Goal: Information Seeking & Learning: Compare options

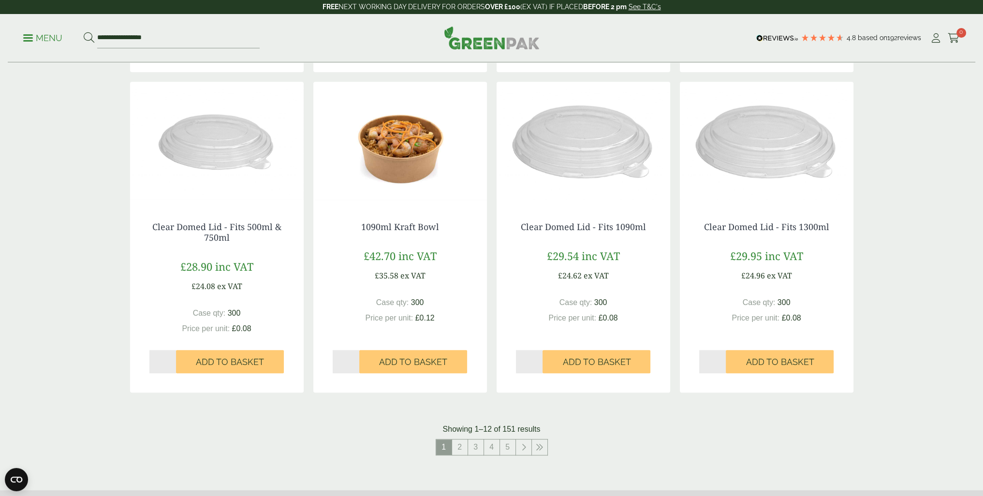
scroll to position [918, 0]
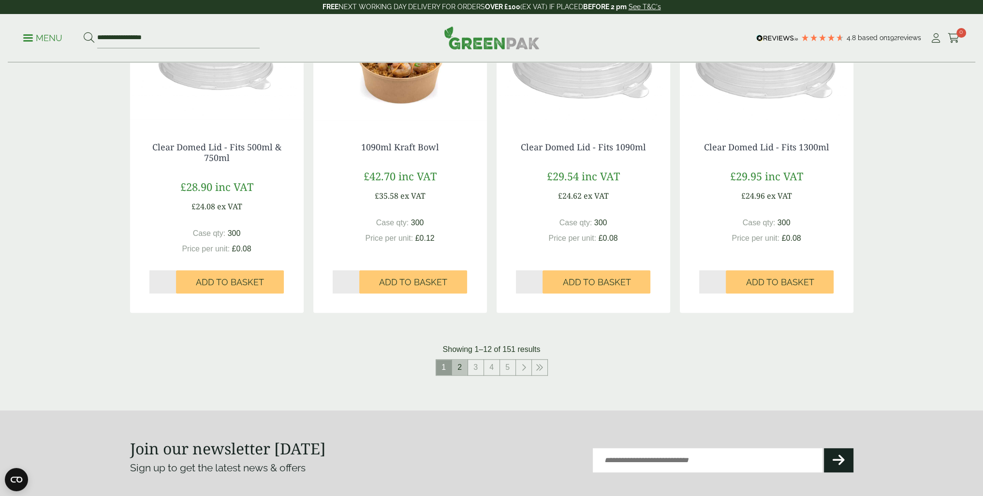
click at [464, 370] on link "2" at bounding box center [459, 367] width 15 height 15
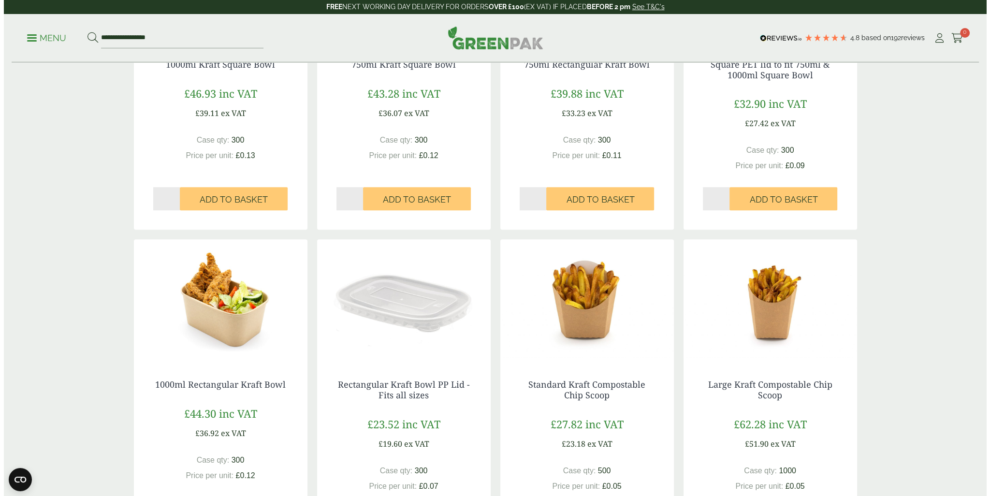
scroll to position [870, 0]
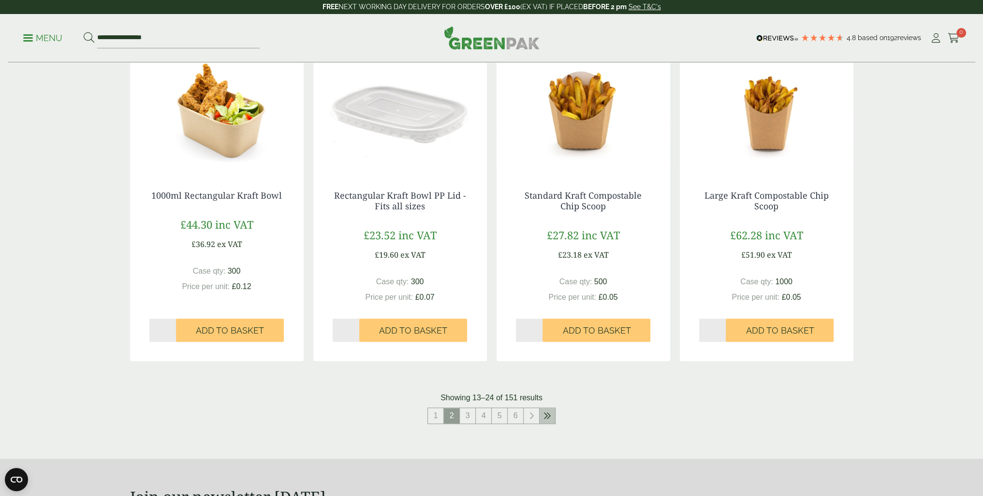
click at [551, 416] on link at bounding box center [546, 415] width 15 height 15
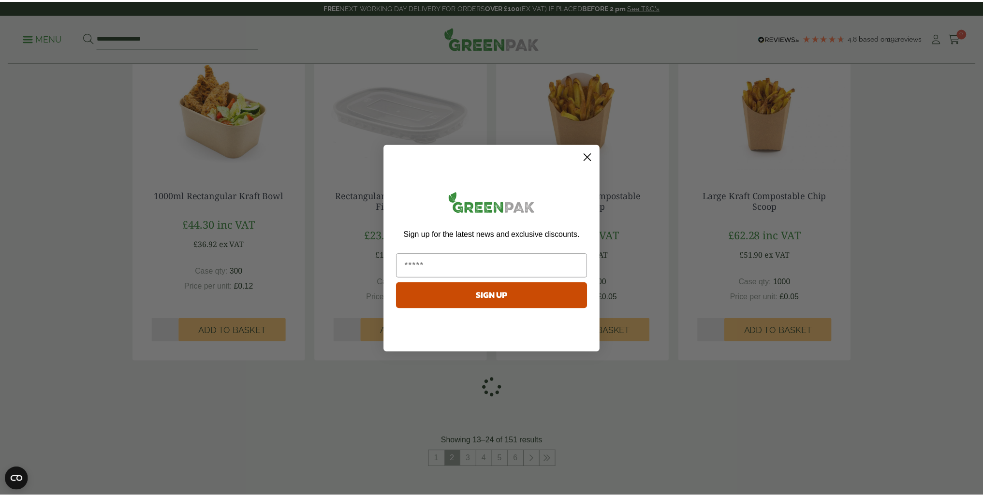
scroll to position [860, 0]
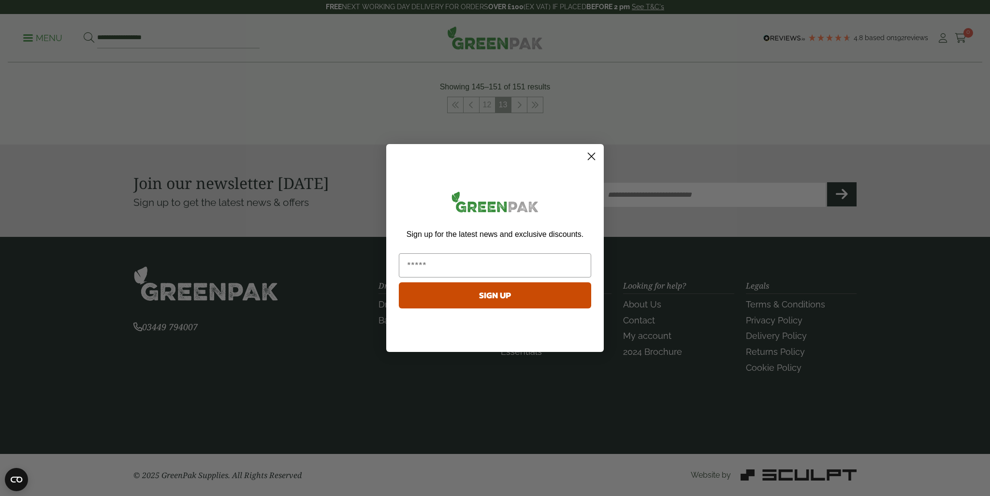
click at [595, 151] on circle "Close dialog" at bounding box center [591, 156] width 16 height 16
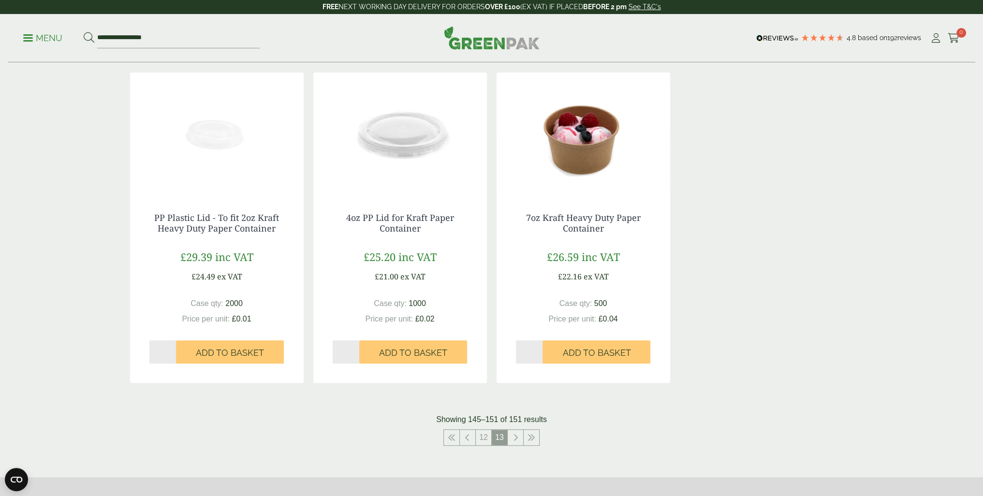
scroll to position [822, 0]
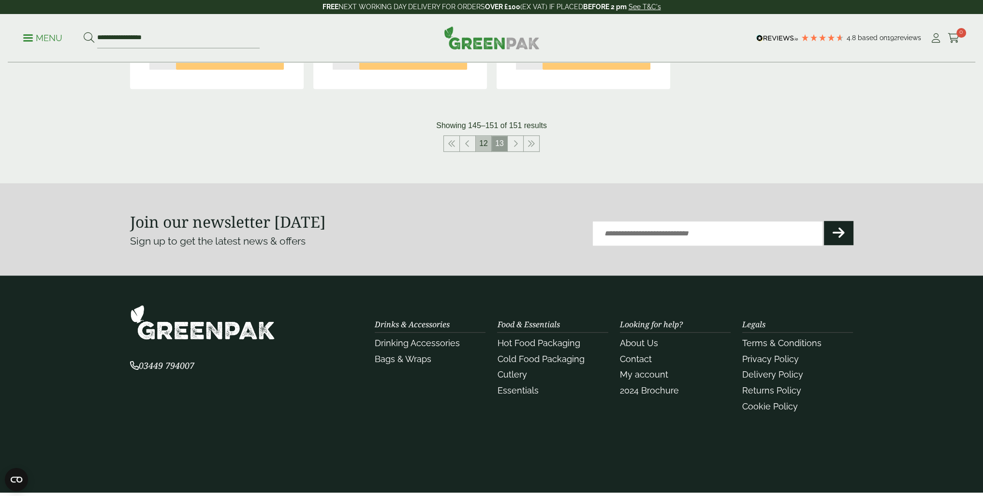
click at [486, 149] on link "12" at bounding box center [483, 143] width 15 height 15
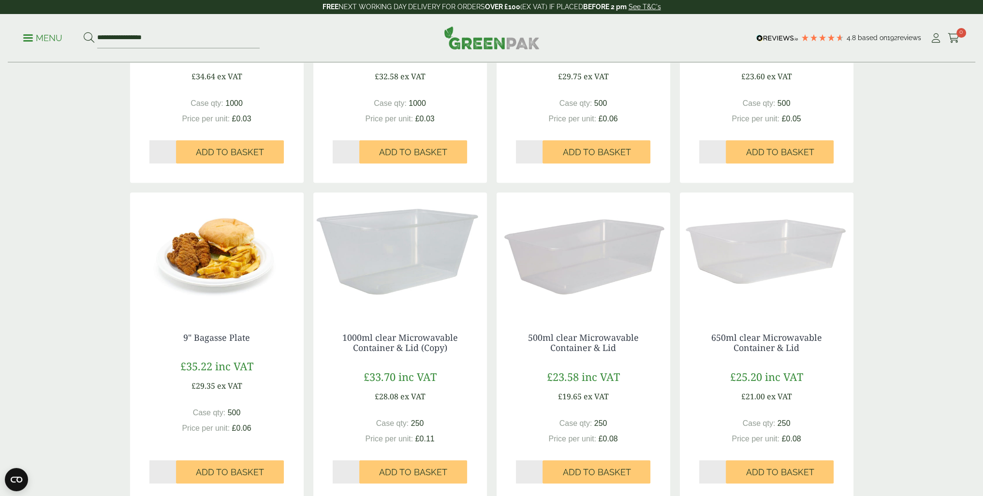
scroll to position [870, 0]
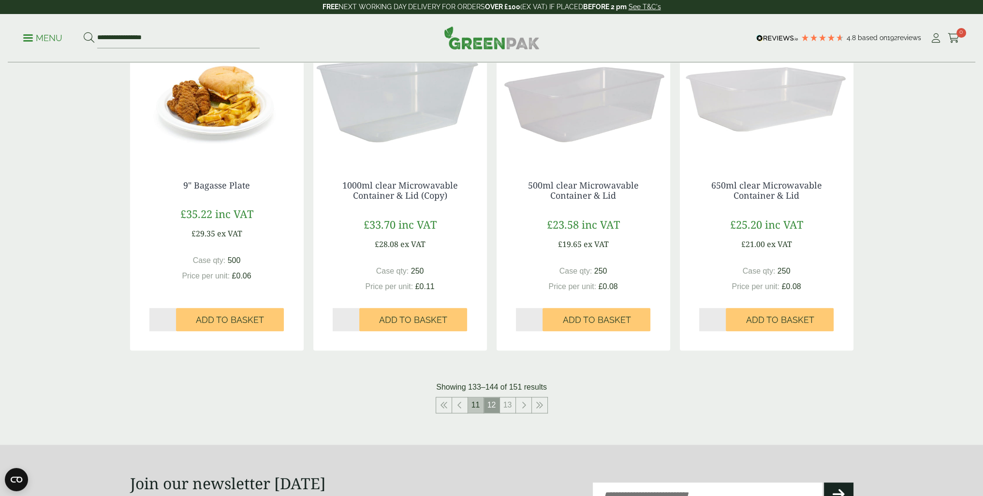
click at [480, 410] on link "11" at bounding box center [475, 404] width 15 height 15
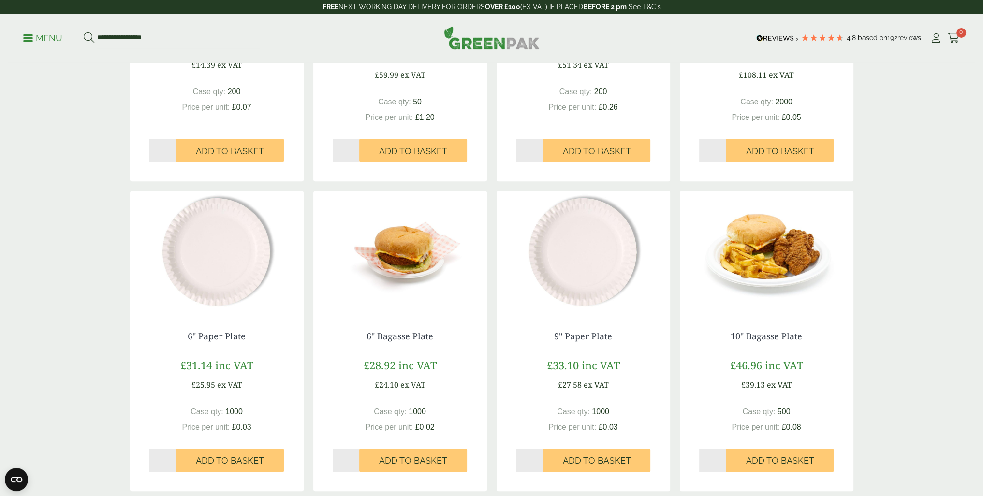
scroll to position [870, 0]
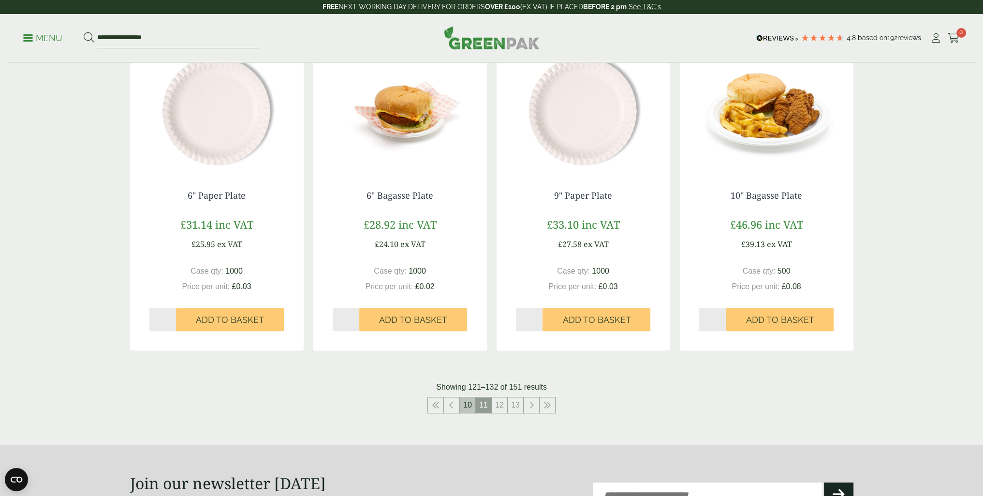
click at [468, 403] on link "10" at bounding box center [467, 404] width 15 height 15
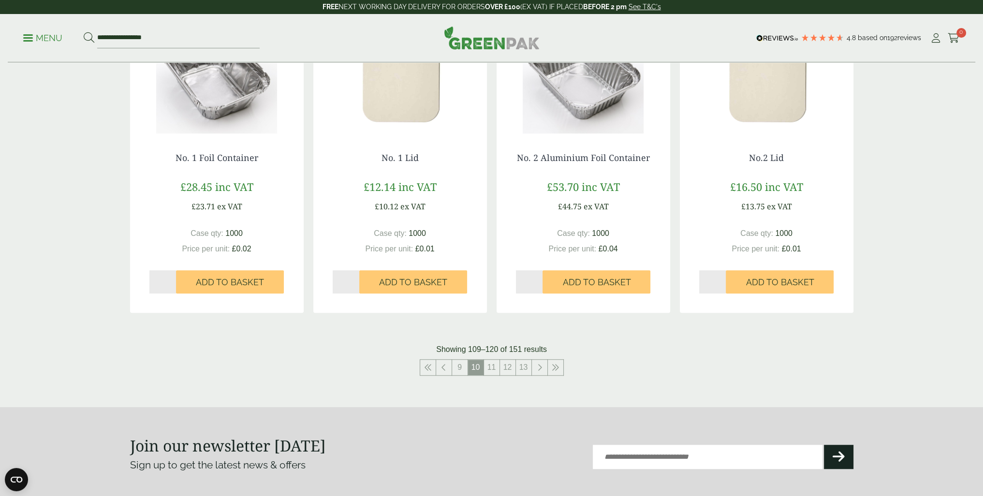
scroll to position [1063, 0]
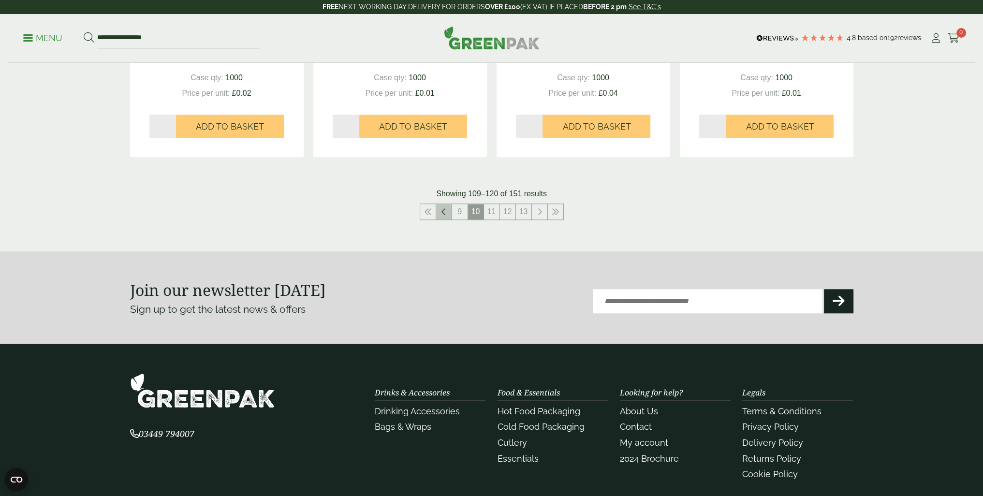
click at [441, 213] on icon at bounding box center [443, 212] width 5 height 8
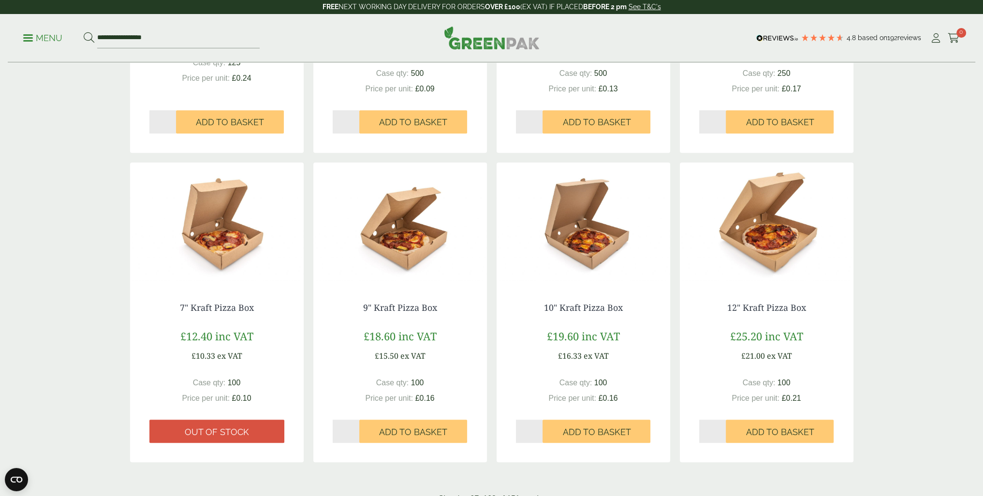
scroll to position [918, 0]
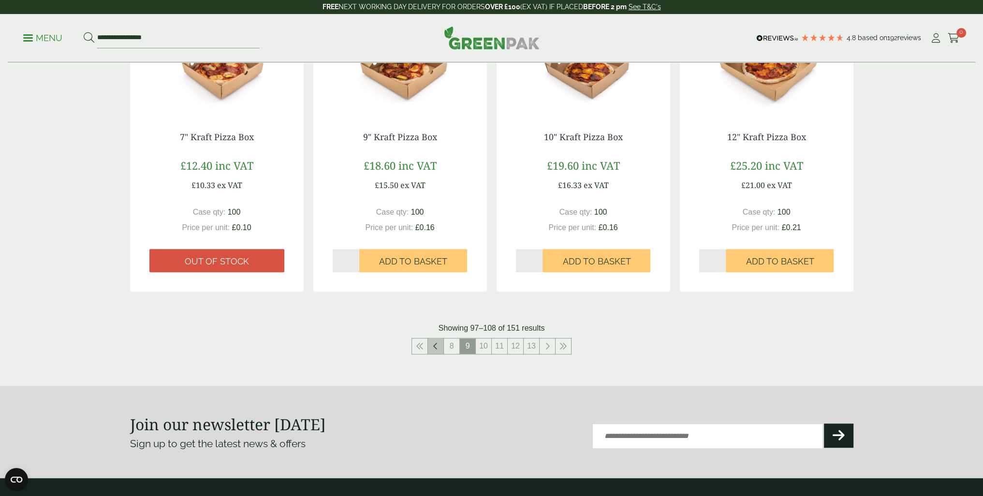
click at [441, 350] on link at bounding box center [435, 345] width 15 height 15
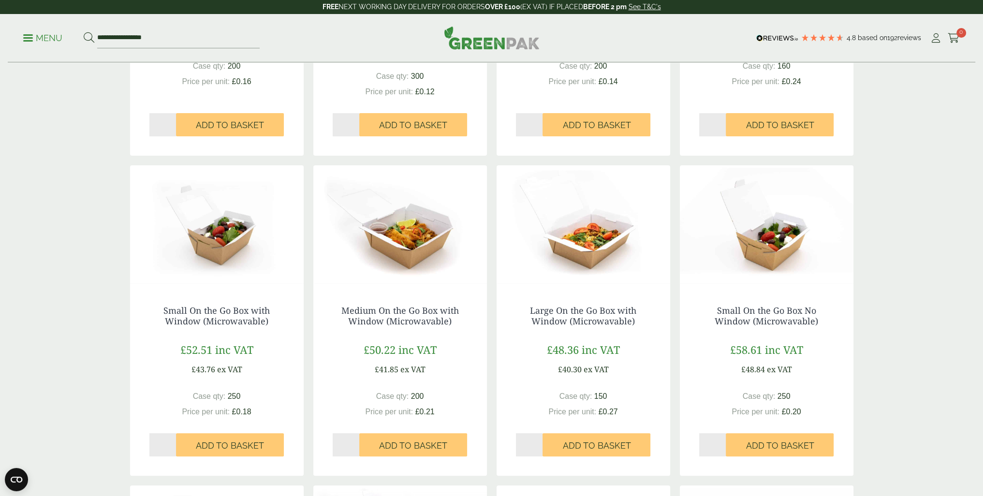
scroll to position [822, 0]
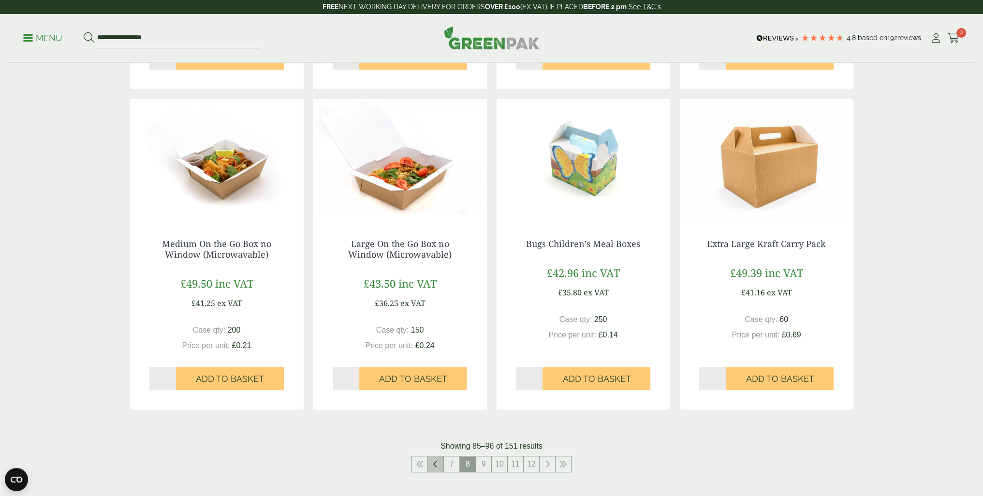
click at [437, 466] on icon at bounding box center [435, 464] width 5 height 8
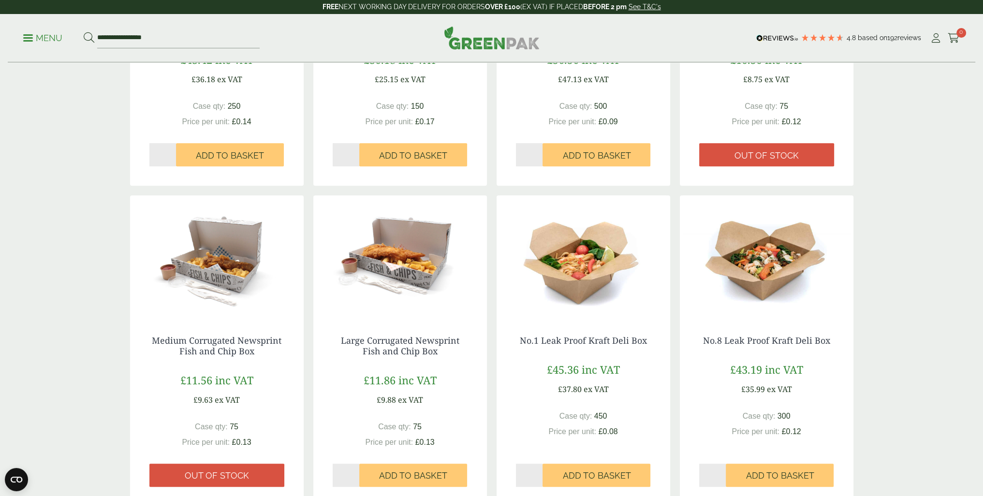
scroll to position [338, 0]
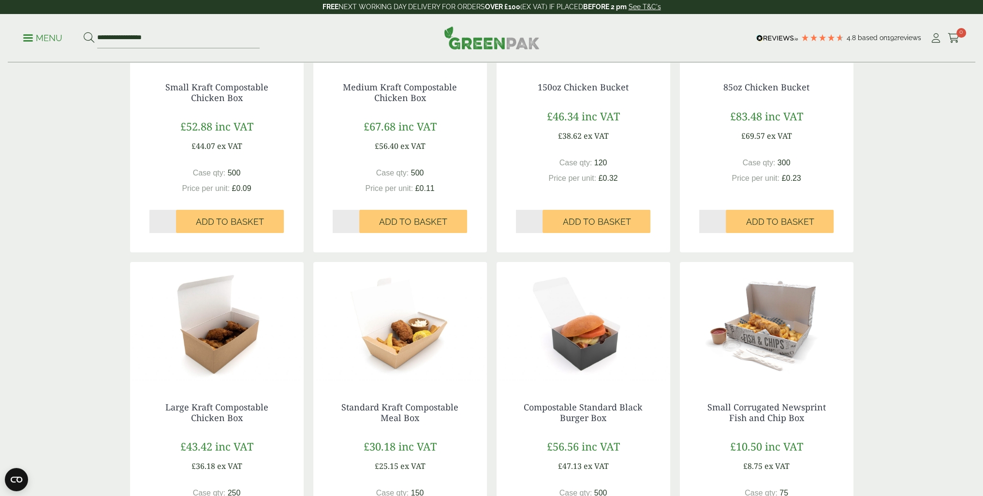
click at [561, 365] on img at bounding box center [583, 322] width 174 height 121
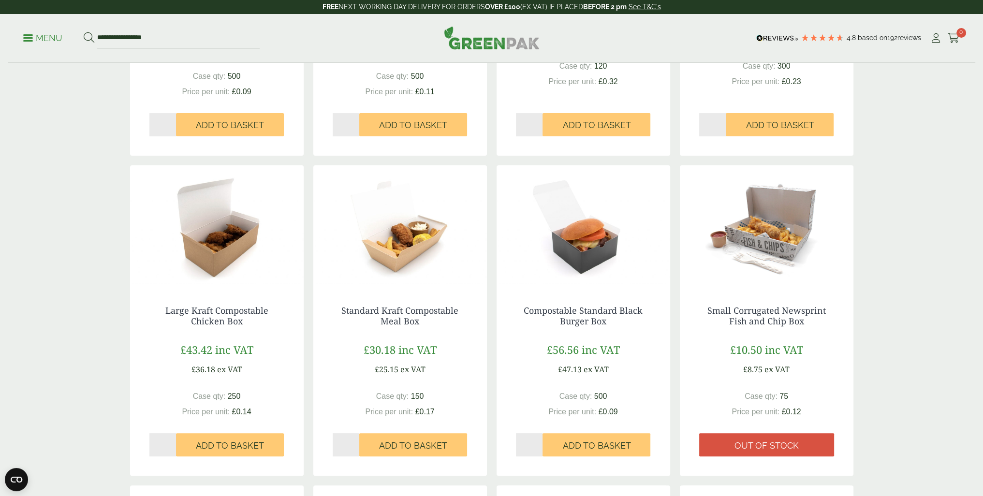
scroll to position [822, 0]
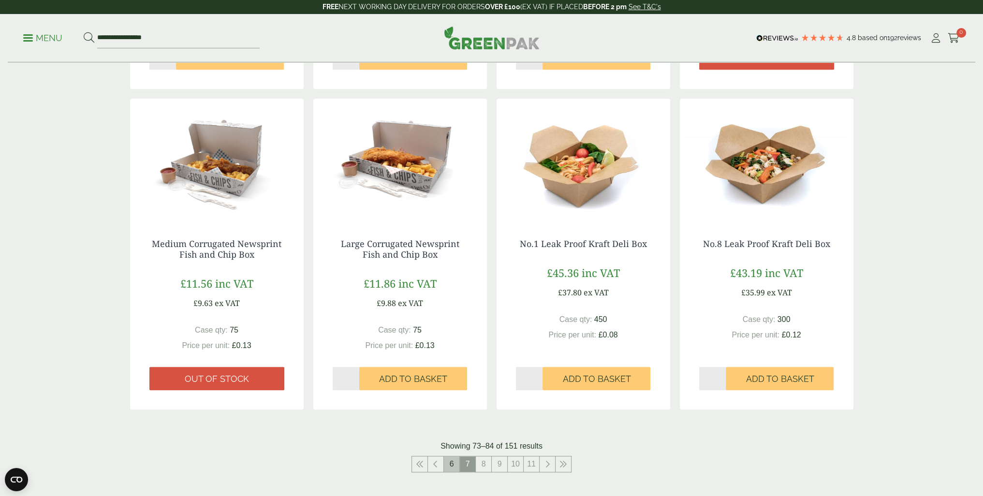
click at [451, 466] on link "6" at bounding box center [451, 463] width 15 height 15
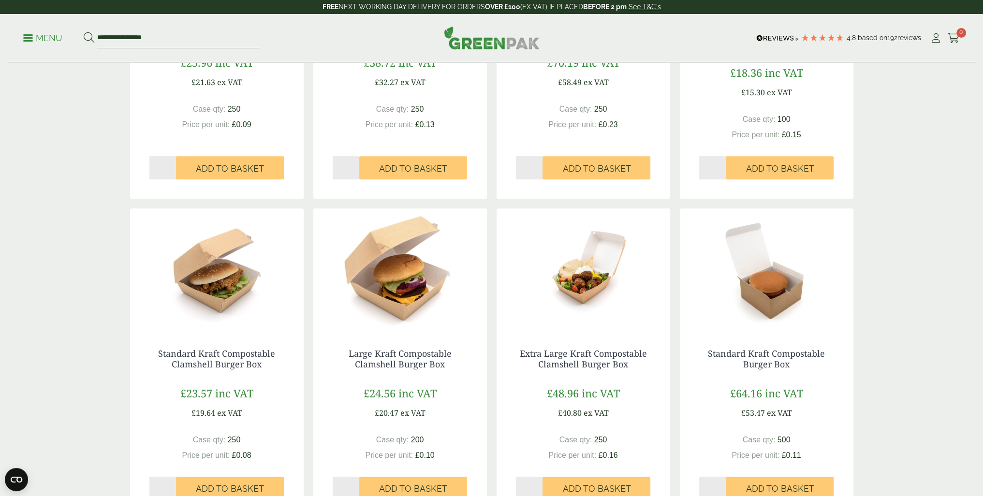
scroll to position [918, 0]
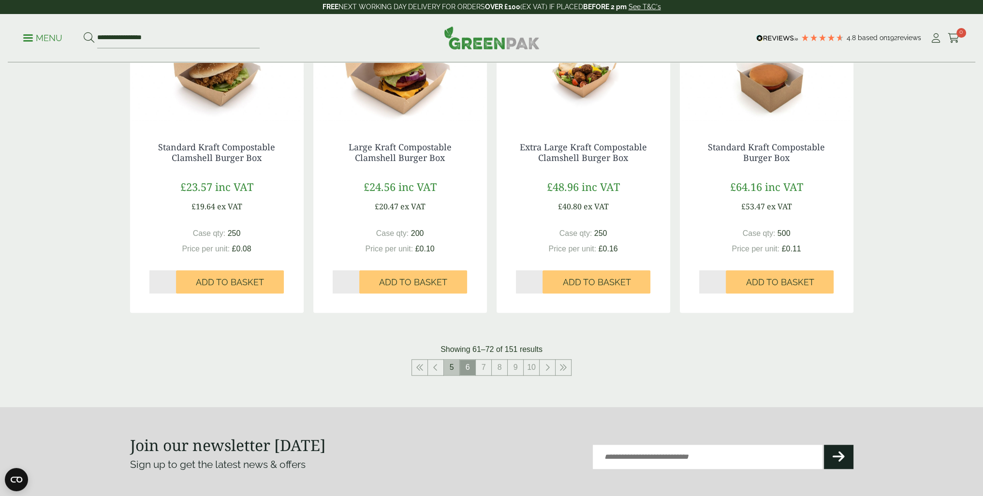
click at [451, 374] on link "5" at bounding box center [451, 367] width 15 height 15
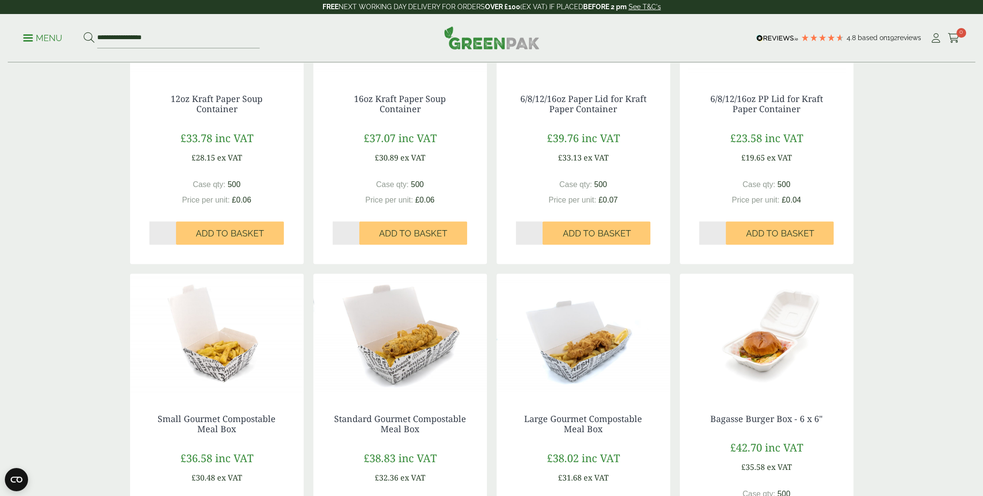
scroll to position [822, 0]
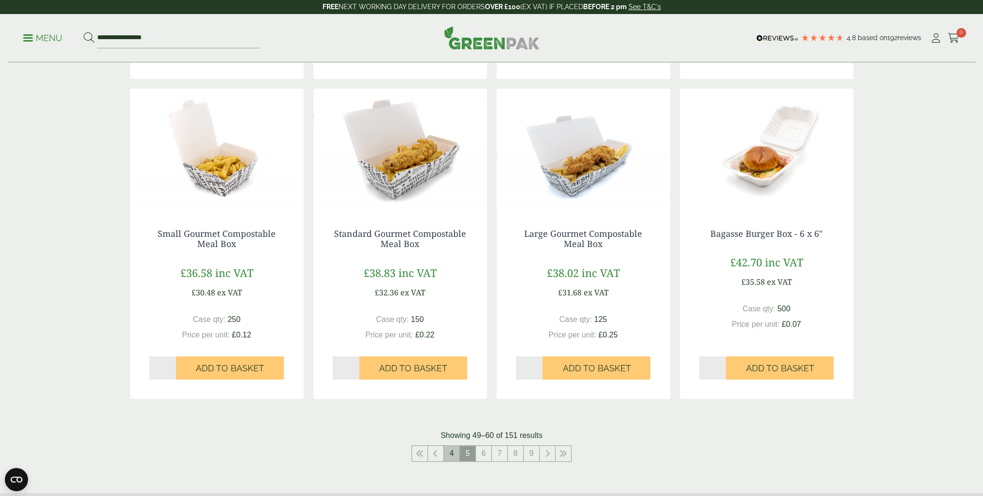
click at [449, 455] on link "4" at bounding box center [451, 453] width 15 height 15
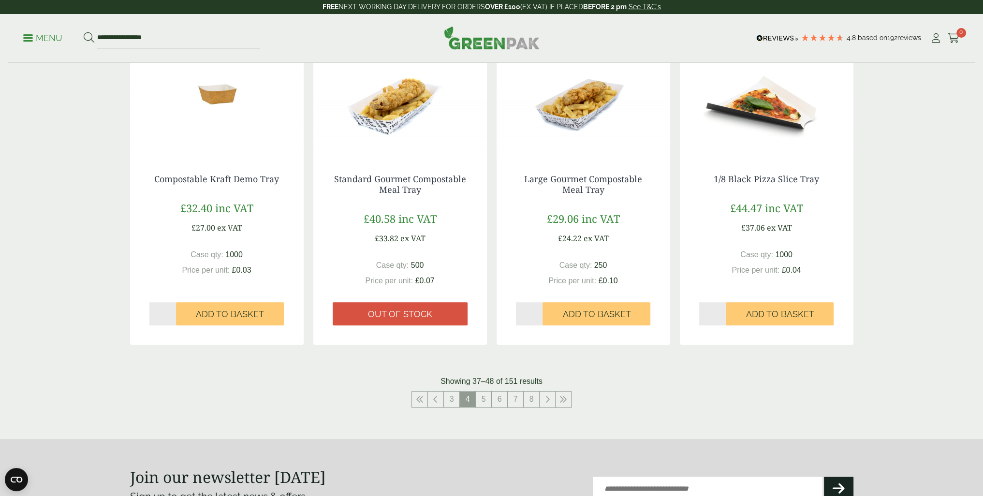
scroll to position [967, 0]
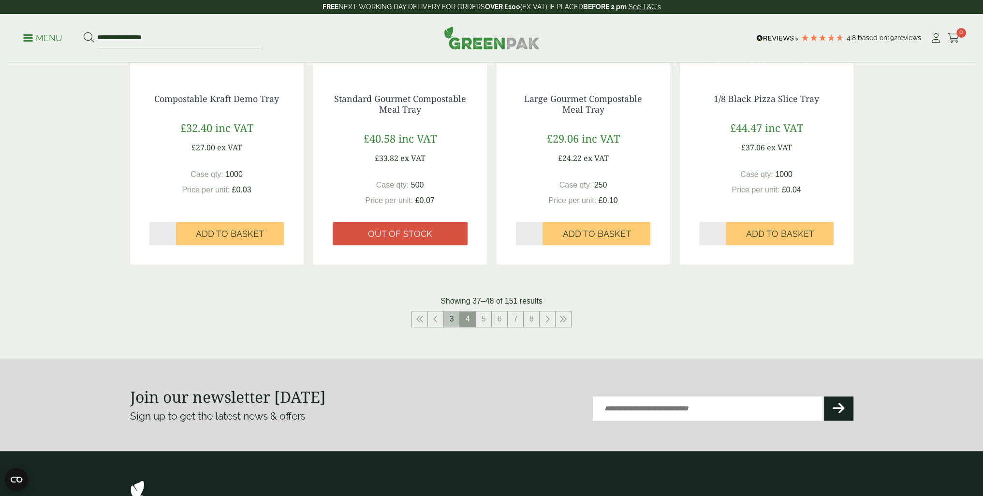
click at [448, 323] on link "3" at bounding box center [451, 318] width 15 height 15
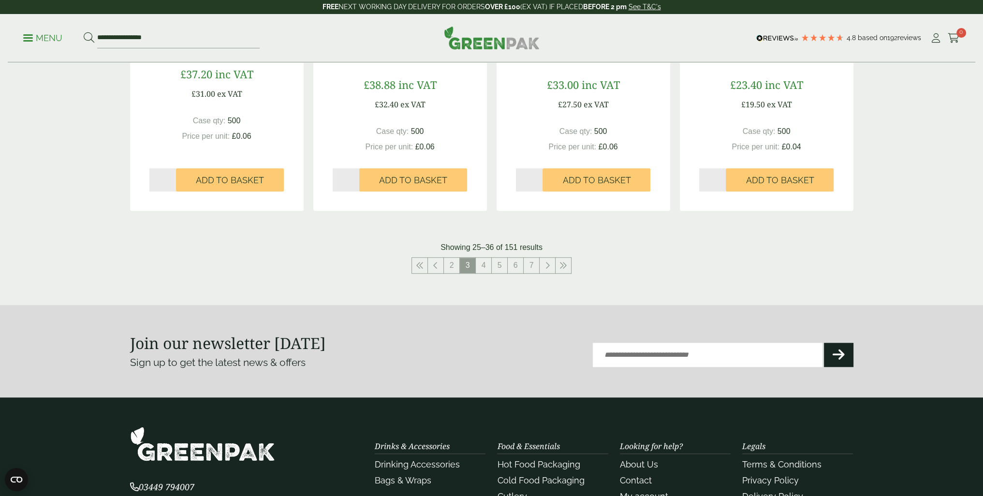
scroll to position [1112, 0]
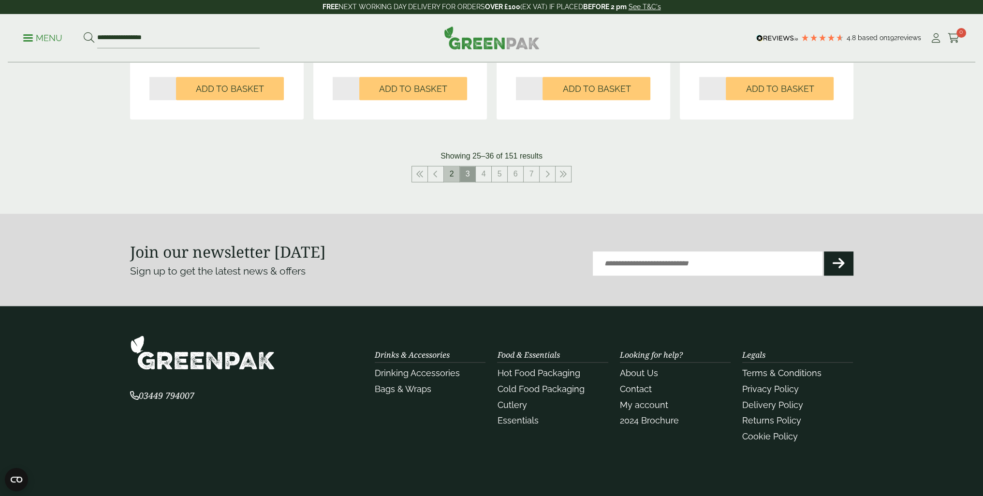
click at [453, 176] on link "2" at bounding box center [451, 173] width 15 height 15
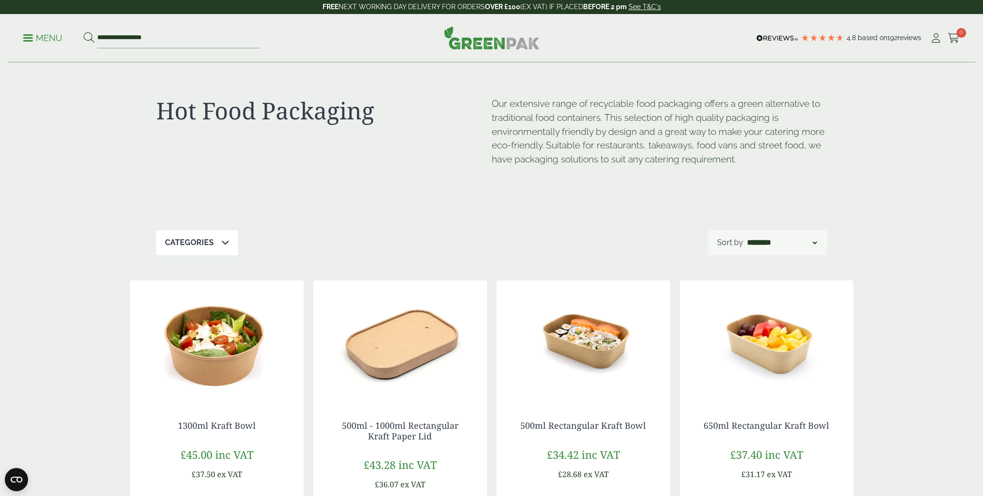
click at [44, 36] on p "Menu" at bounding box center [42, 38] width 39 height 12
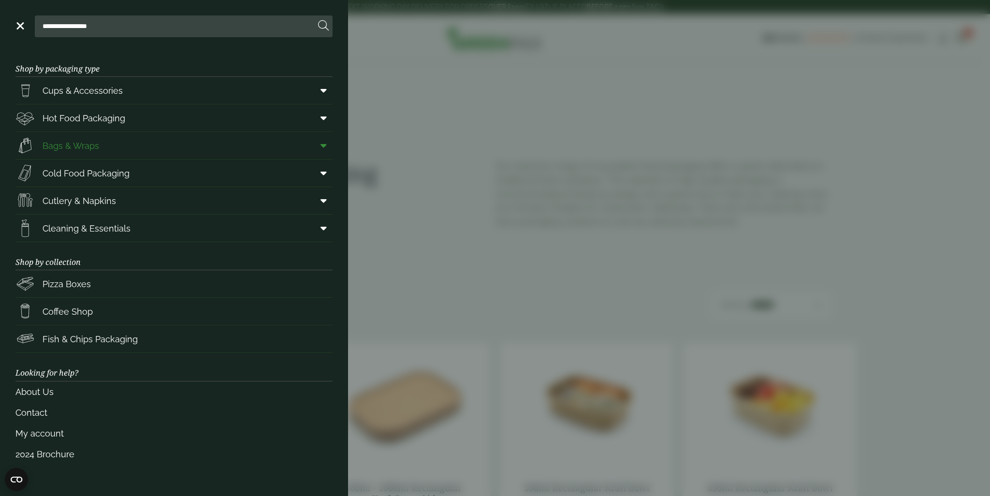
click at [60, 146] on span "Bags & Wraps" at bounding box center [71, 145] width 57 height 13
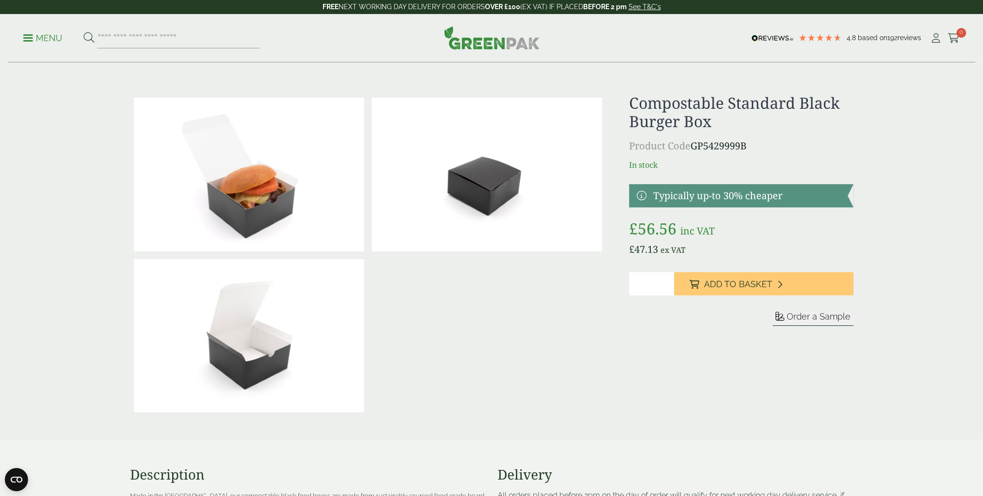
click at [484, 199] on img at bounding box center [487, 175] width 230 height 154
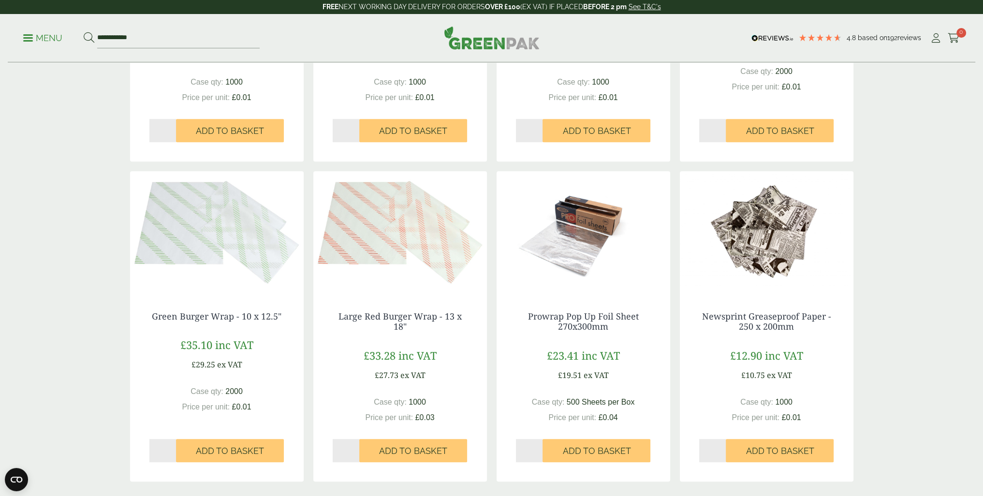
scroll to position [773, 0]
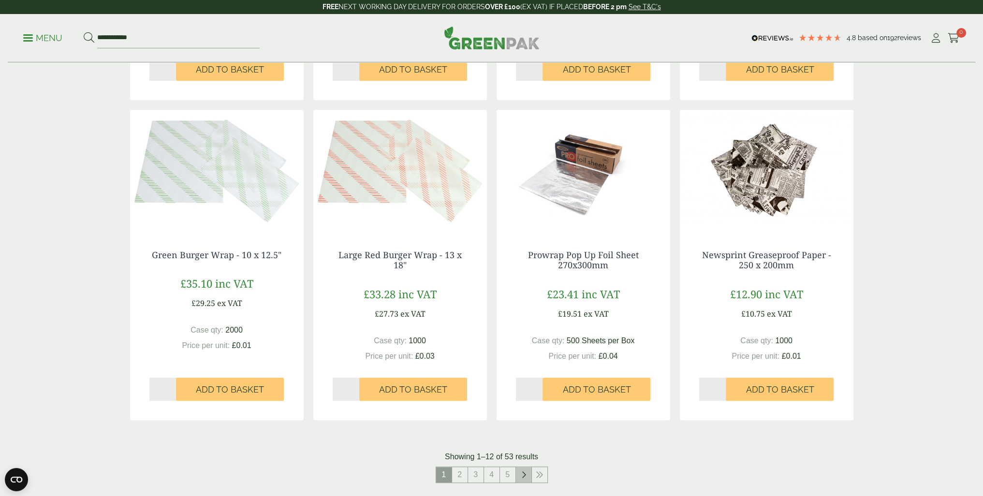
click at [522, 474] on icon at bounding box center [523, 475] width 5 height 8
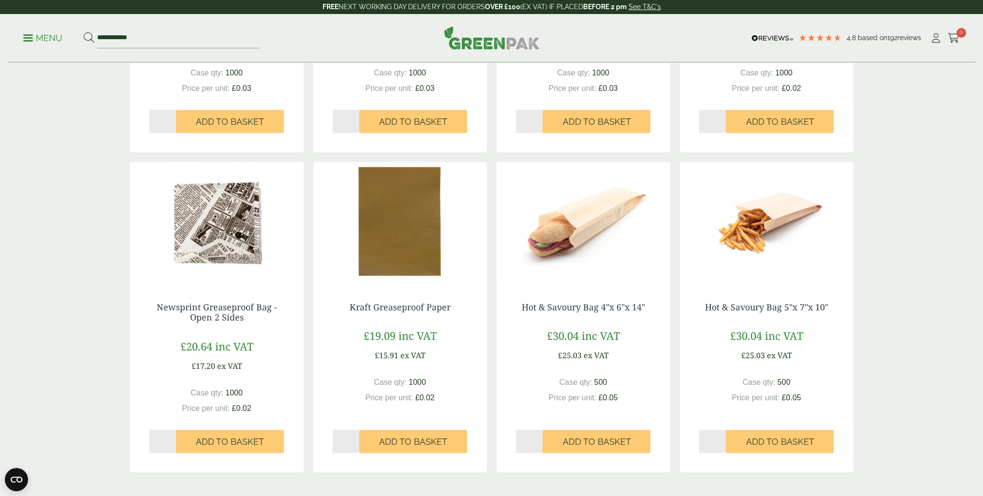
scroll to position [773, 0]
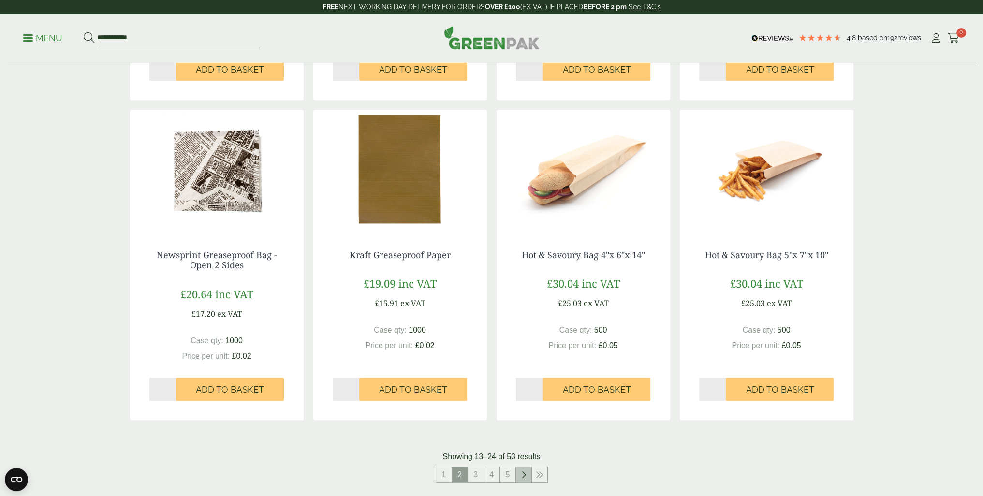
click at [521, 478] on icon at bounding box center [523, 475] width 5 height 8
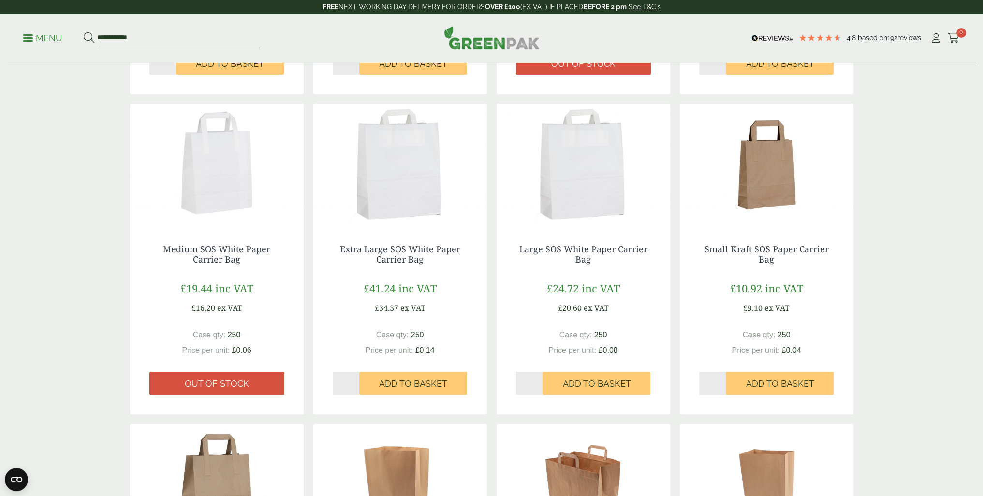
scroll to position [483, 0]
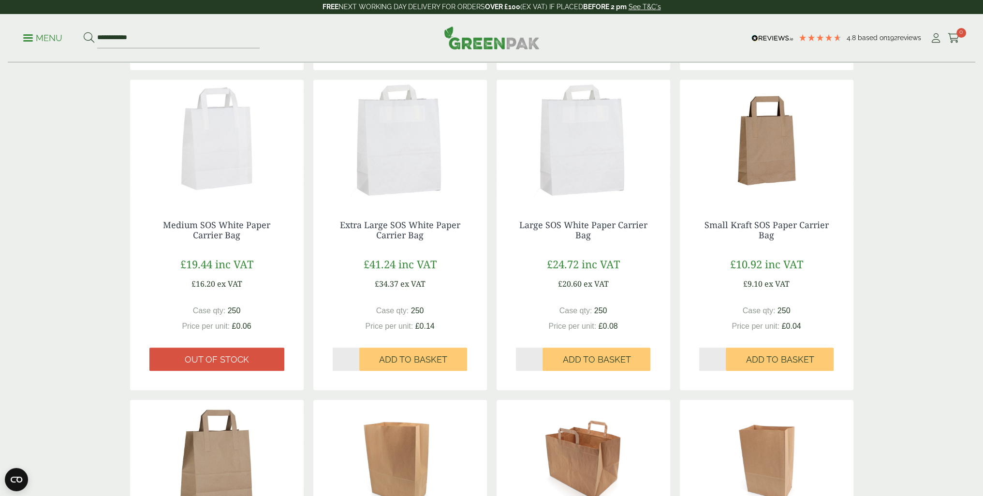
click at [410, 186] on img at bounding box center [400, 140] width 174 height 121
click at [568, 189] on img at bounding box center [583, 140] width 174 height 121
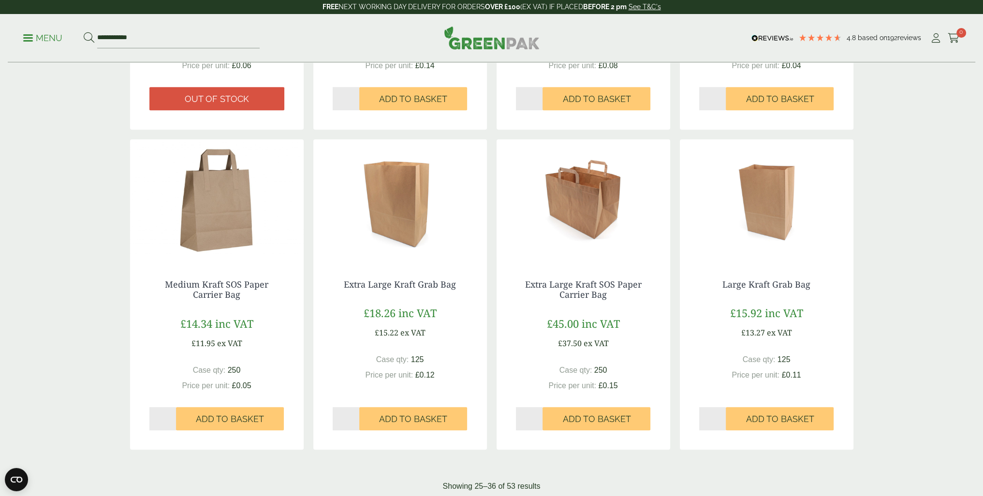
scroll to position [918, 0]
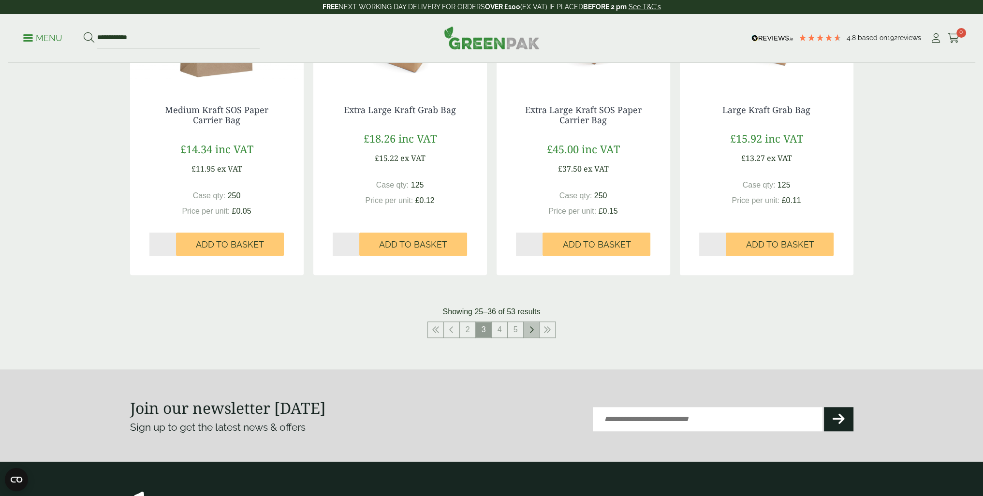
click at [528, 326] on link at bounding box center [531, 329] width 15 height 15
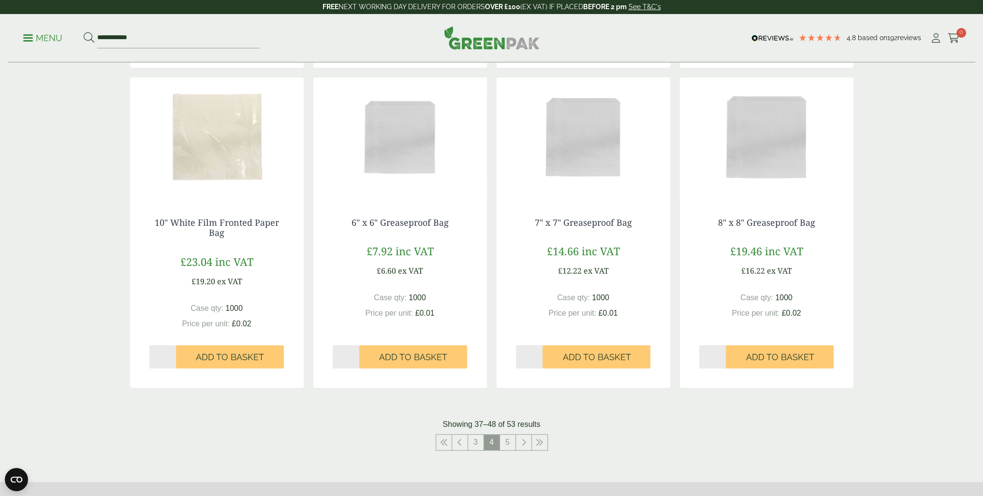
scroll to position [870, 0]
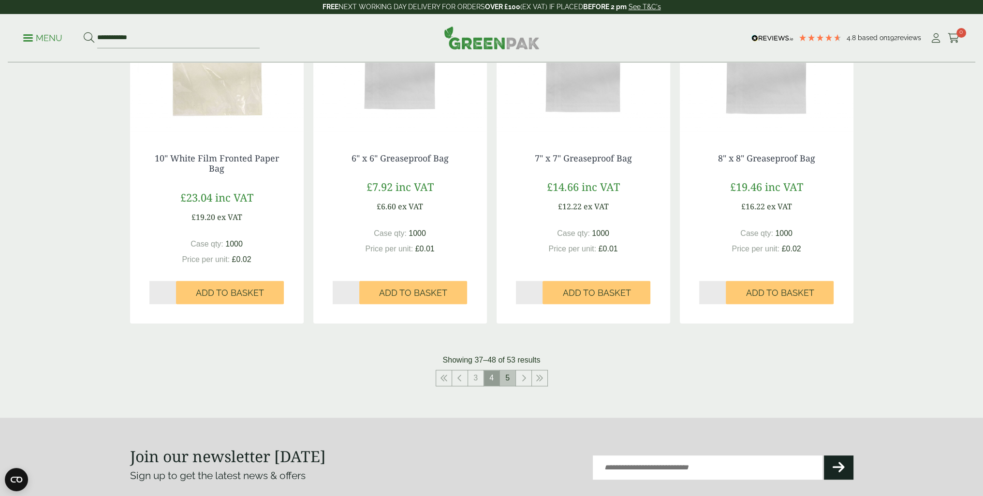
click at [508, 381] on link "5" at bounding box center [507, 377] width 15 height 15
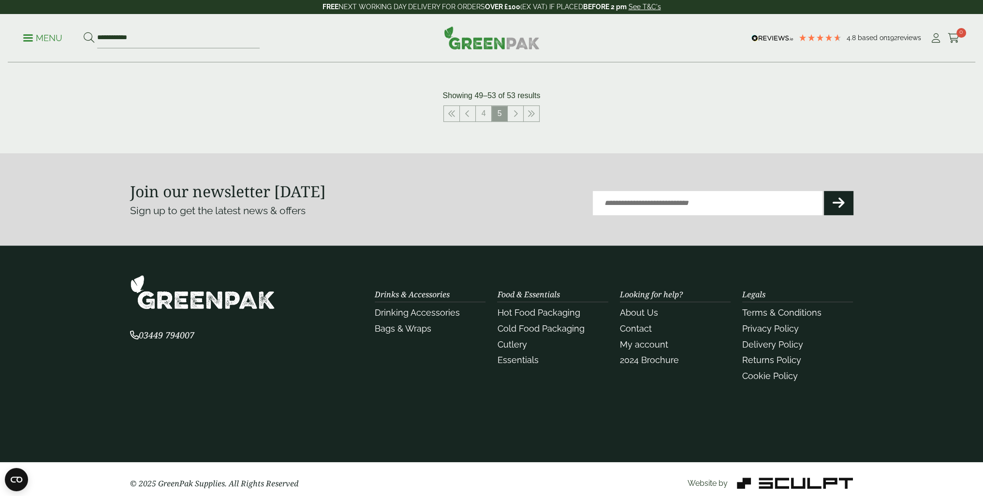
scroll to position [512, 0]
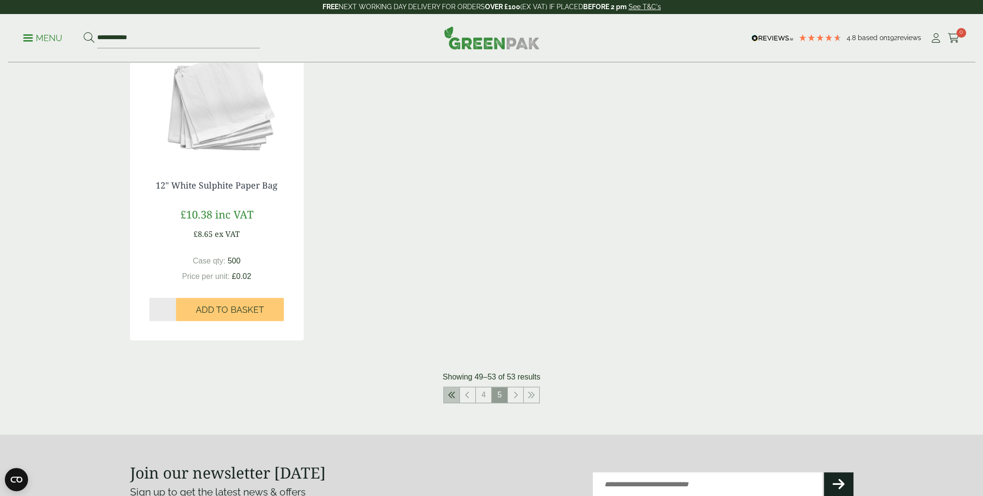
click at [452, 397] on icon at bounding box center [452, 395] width 8 height 8
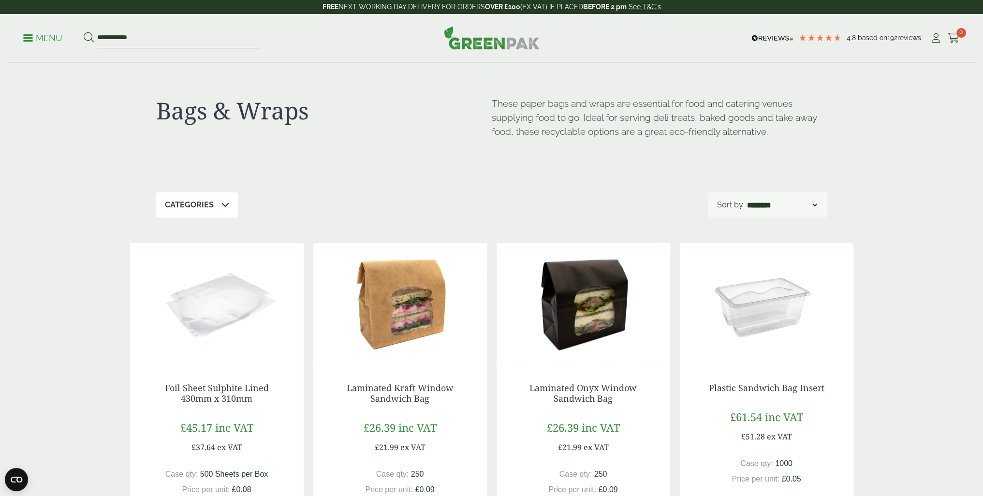
click at [27, 34] on link "Menu" at bounding box center [42, 37] width 39 height 10
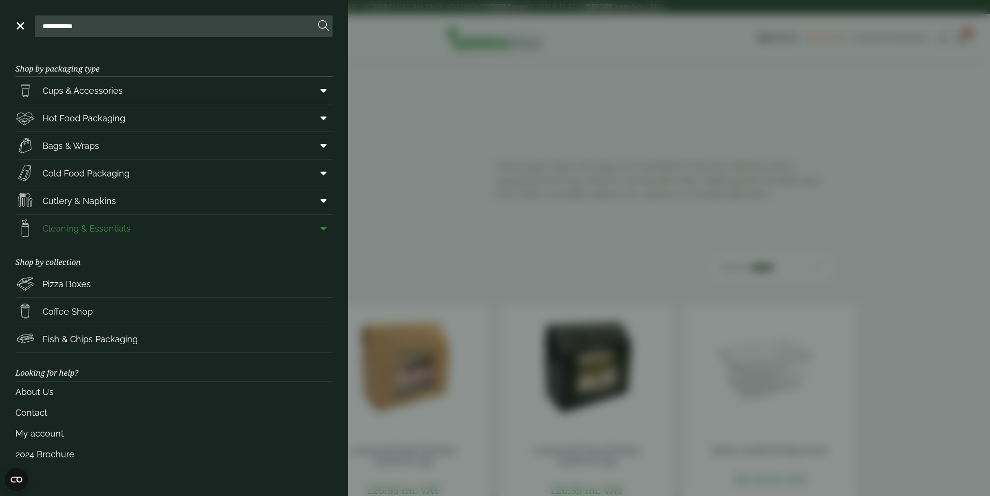
click at [70, 225] on span "Cleaning & Essentials" at bounding box center [87, 228] width 88 height 13
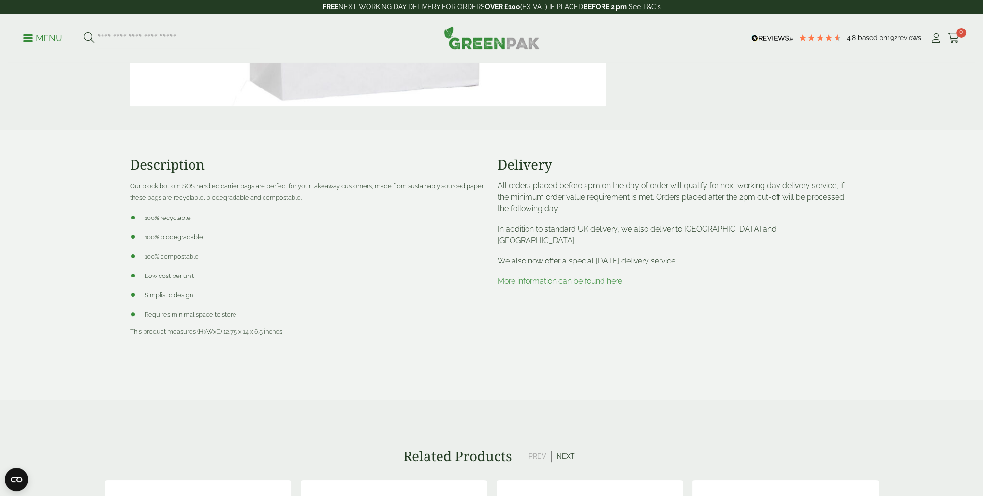
scroll to position [338, 0]
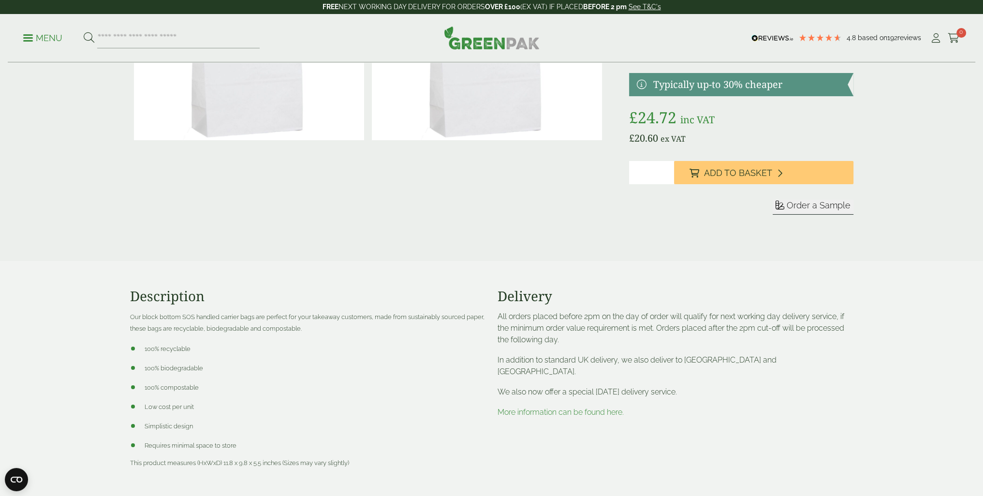
scroll to position [242, 0]
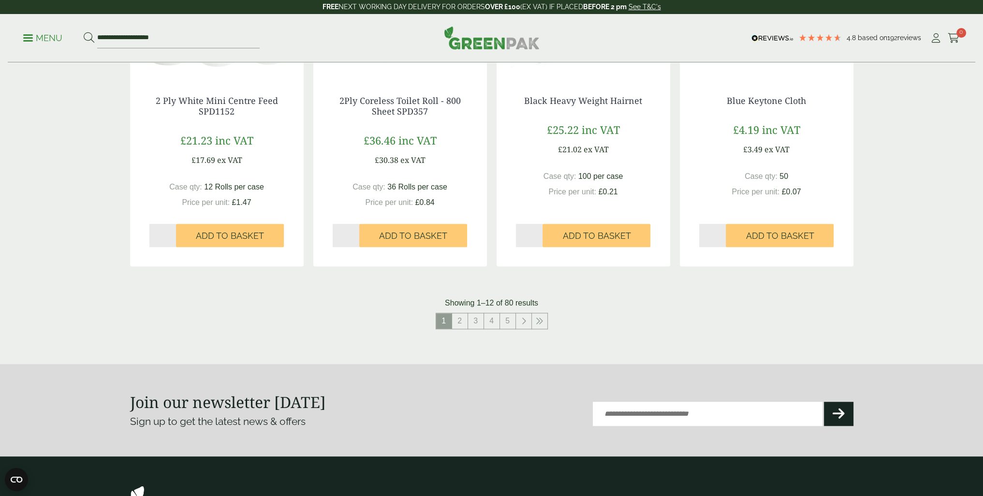
scroll to position [918, 0]
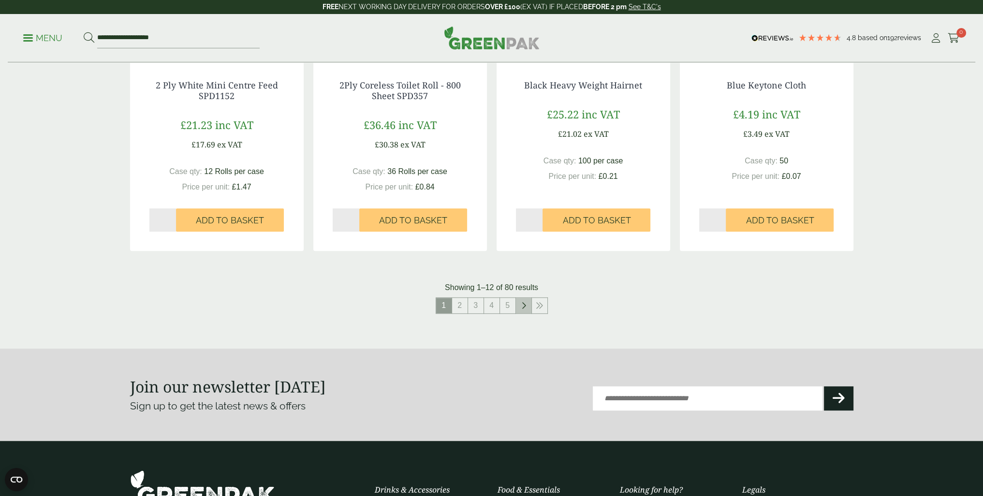
click at [525, 311] on link at bounding box center [523, 305] width 15 height 15
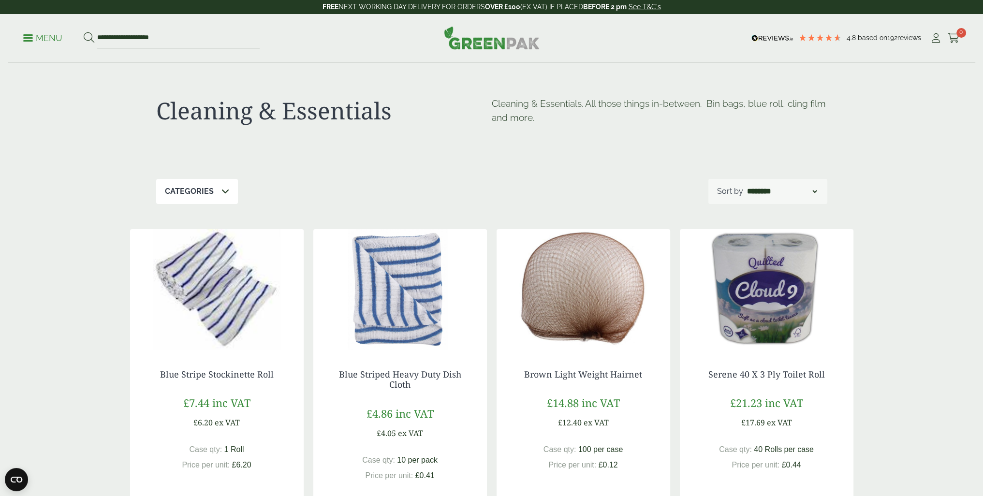
scroll to position [918, 0]
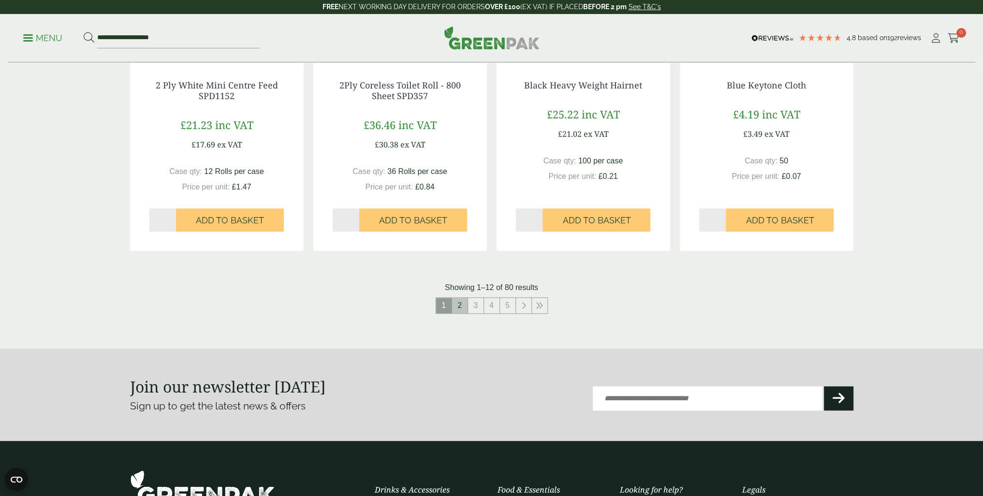
click at [457, 309] on link "2" at bounding box center [459, 305] width 15 height 15
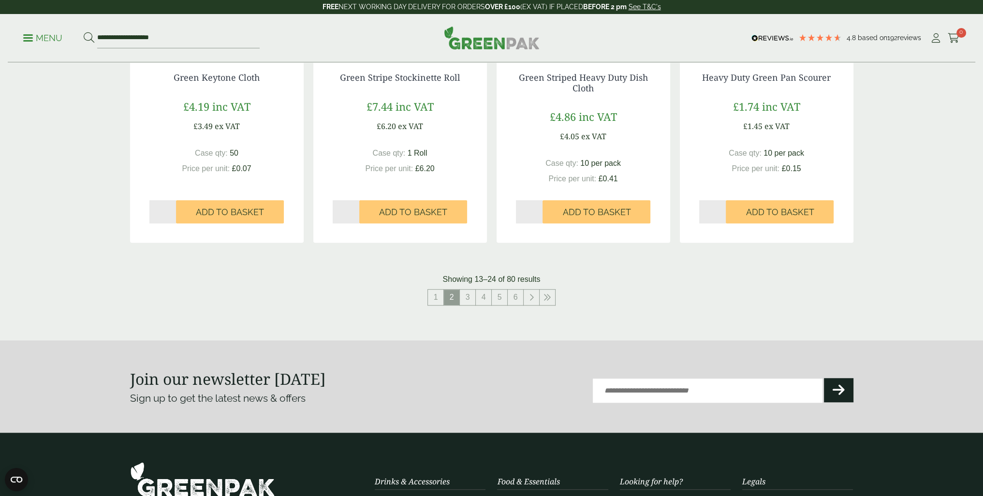
scroll to position [967, 0]
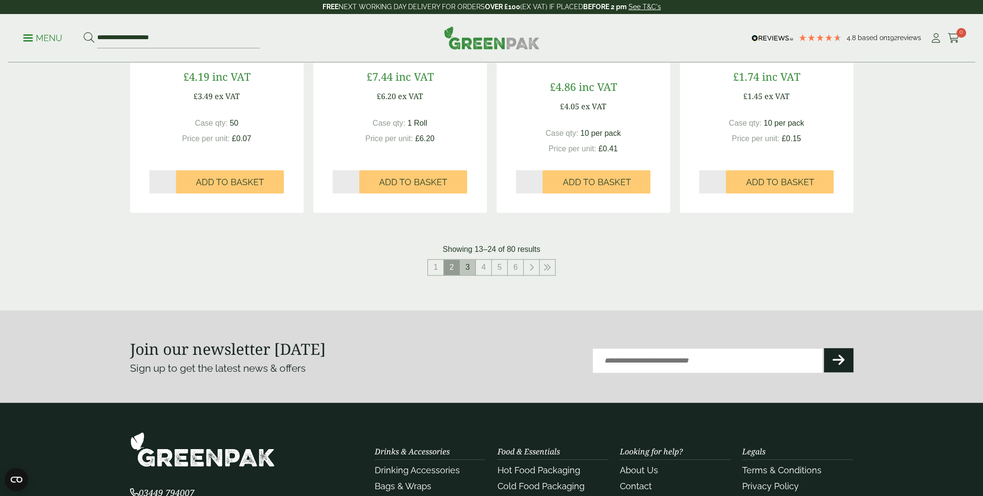
click at [464, 270] on link "3" at bounding box center [467, 267] width 15 height 15
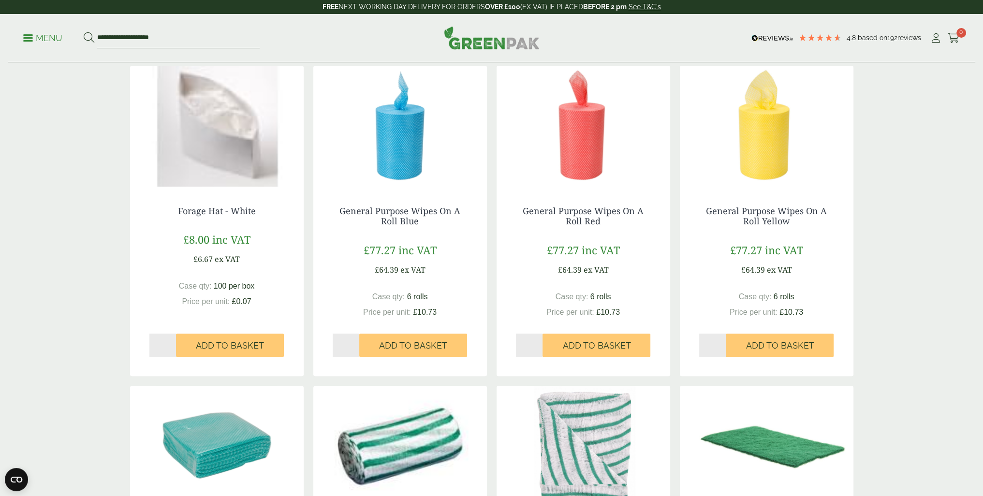
scroll to position [967, 0]
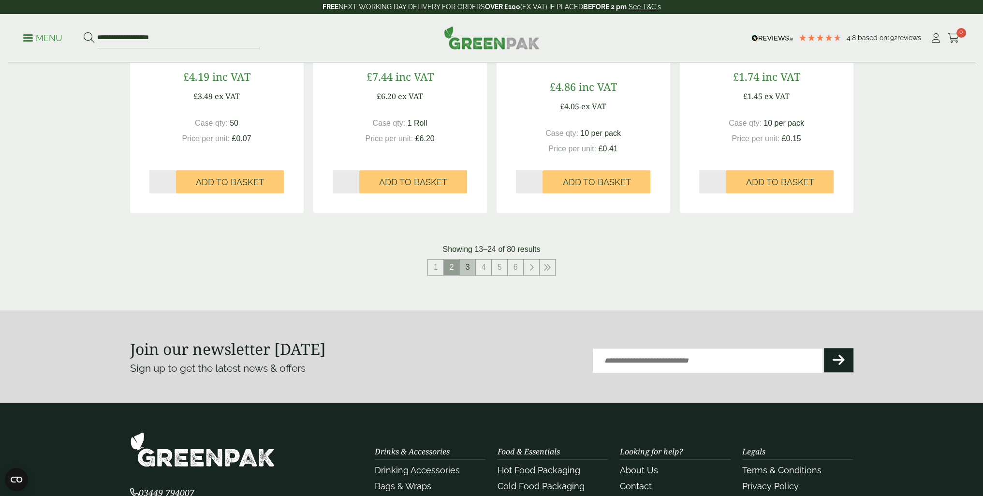
click at [464, 271] on link "3" at bounding box center [467, 267] width 15 height 15
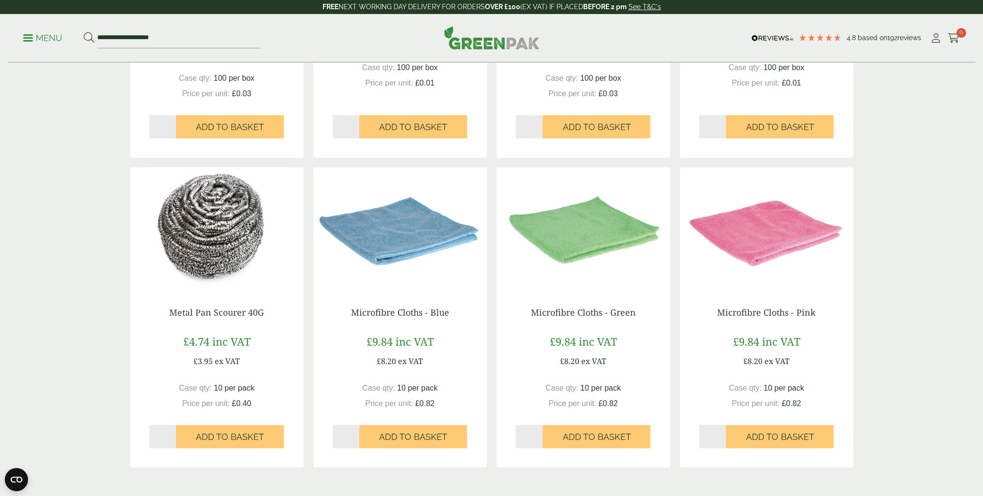
scroll to position [773, 0]
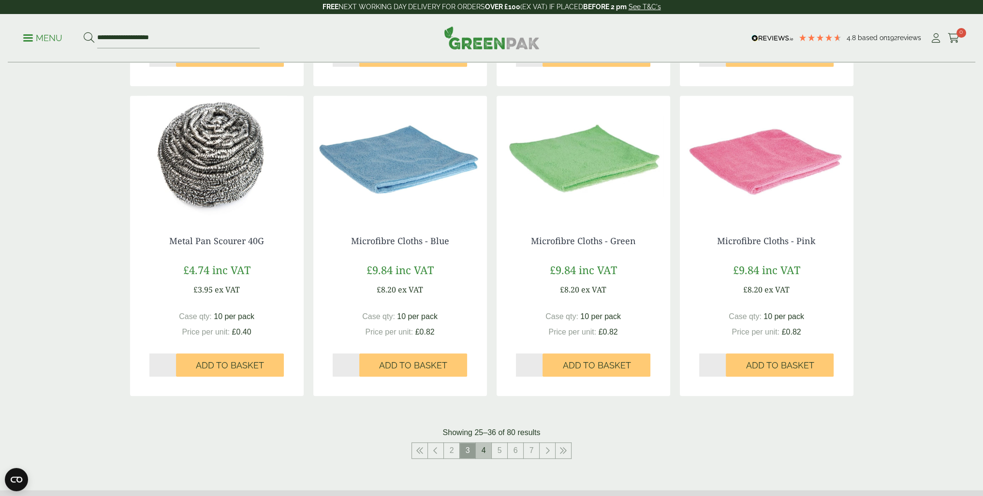
click at [483, 457] on link "4" at bounding box center [483, 450] width 15 height 15
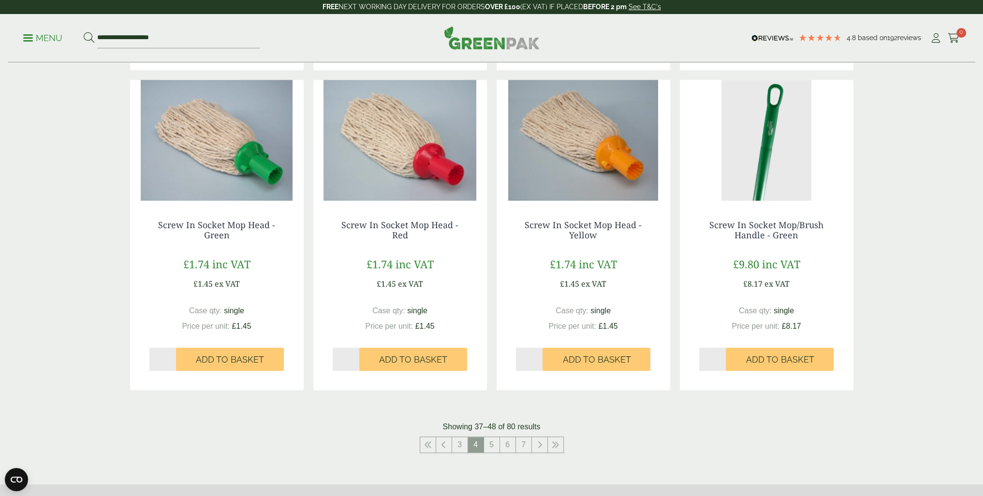
scroll to position [822, 0]
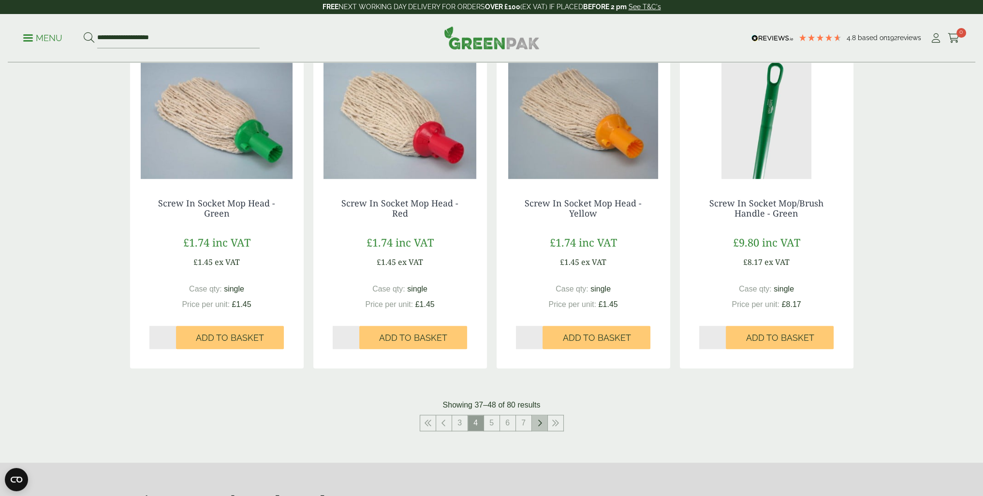
click at [541, 426] on link at bounding box center [539, 422] width 15 height 15
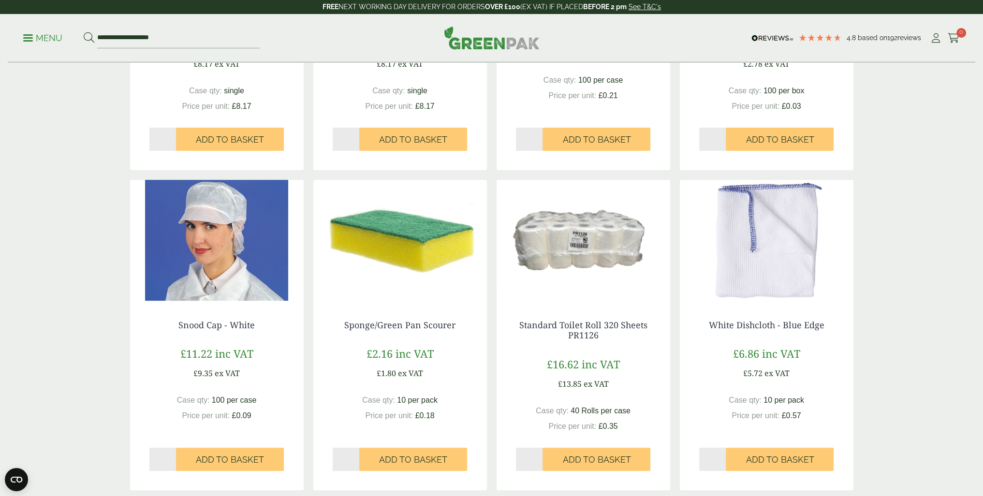
scroll to position [97, 0]
